Goal: Go to known website: Access a specific website the user already knows

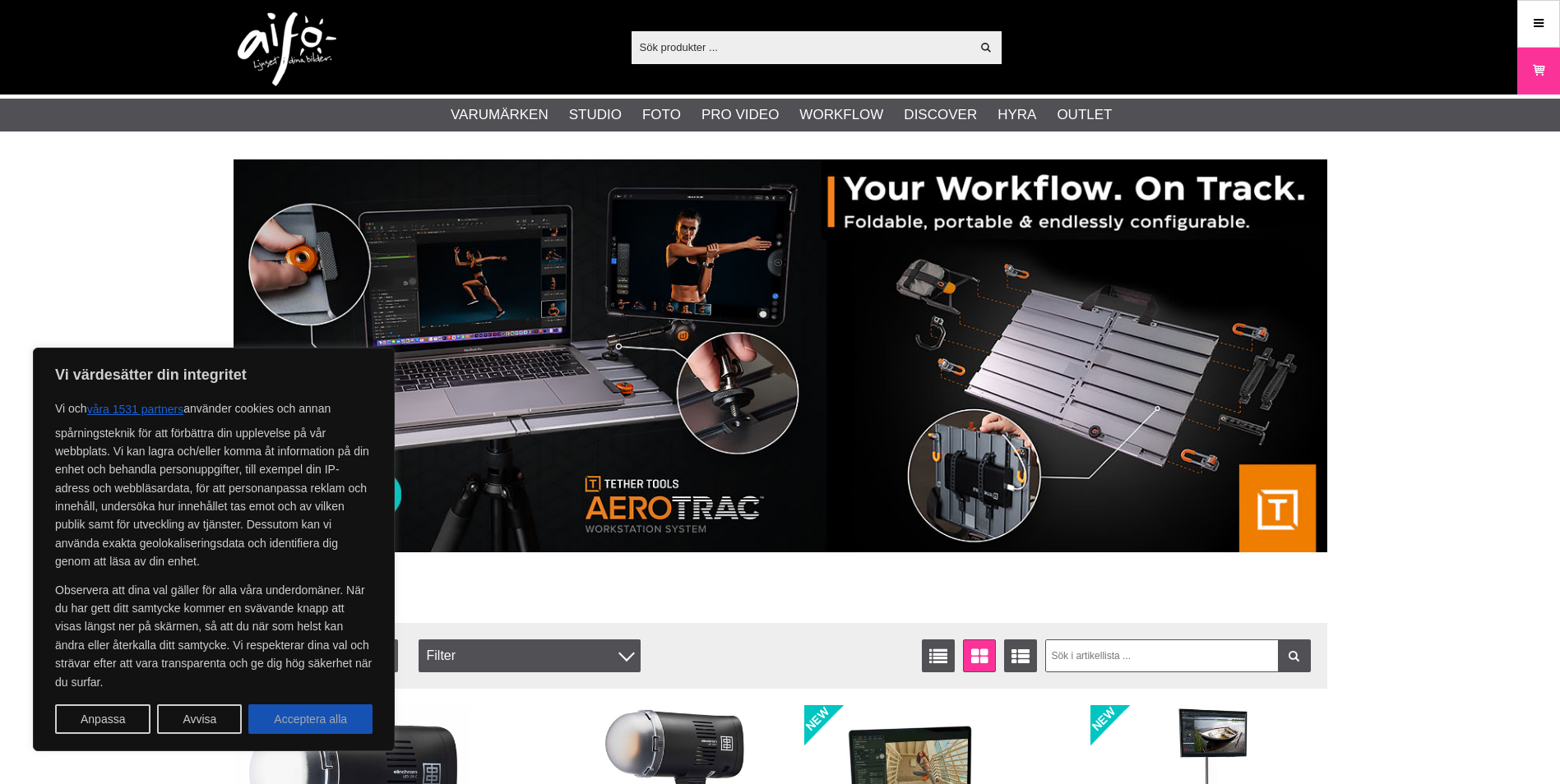
click at [282, 730] on button "Acceptera alla" at bounding box center [310, 719] width 124 height 30
checkbox input "true"
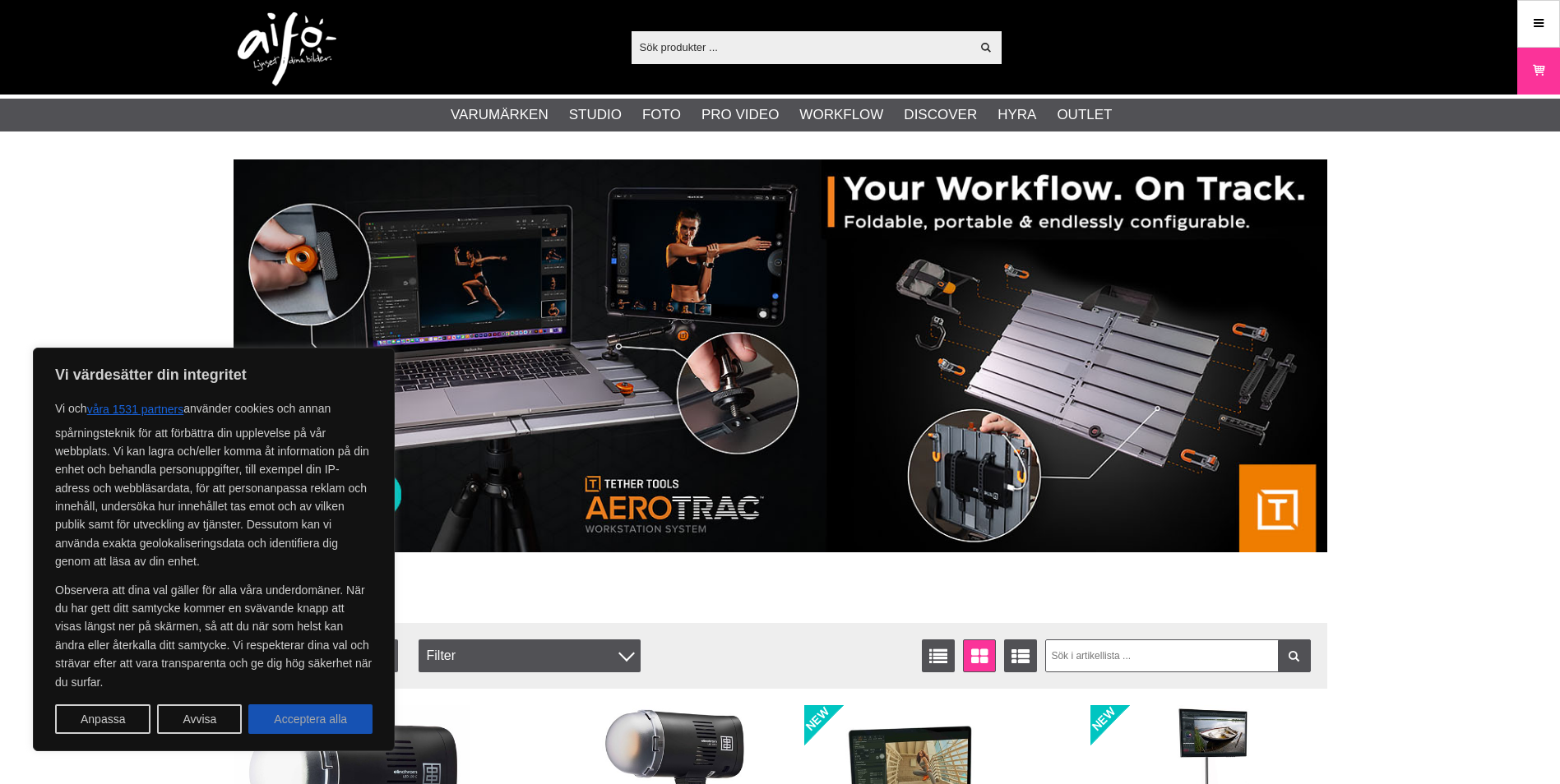
checkbox input "true"
